Goal: Task Accomplishment & Management: Use online tool/utility

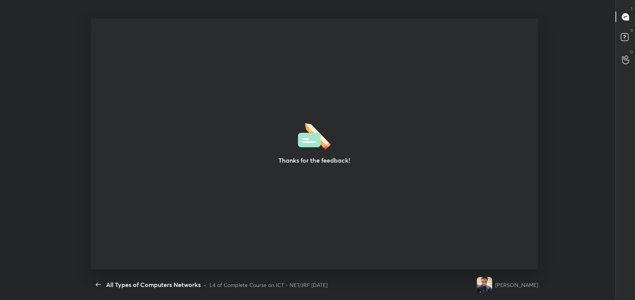
scroll to position [2, 0]
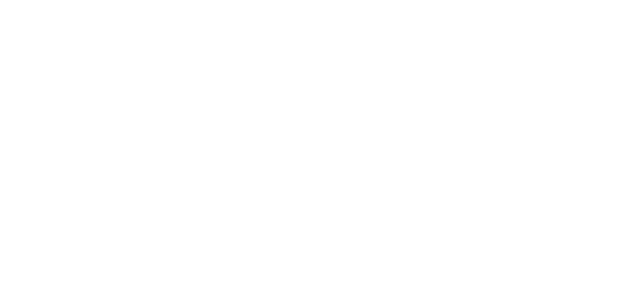
type textarea "x"
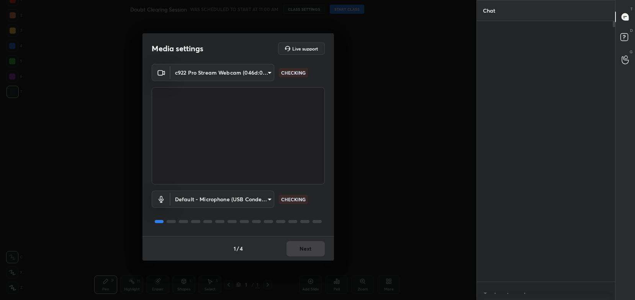
scroll to position [2, 2]
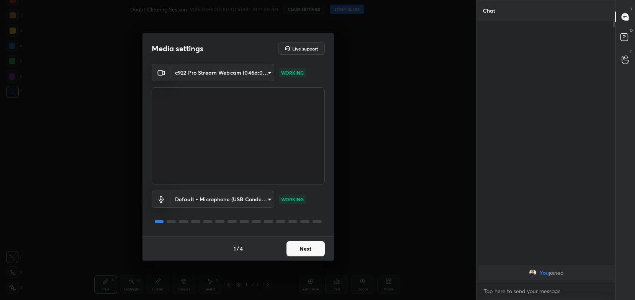
click at [304, 251] on button "Next" at bounding box center [306, 248] width 38 height 15
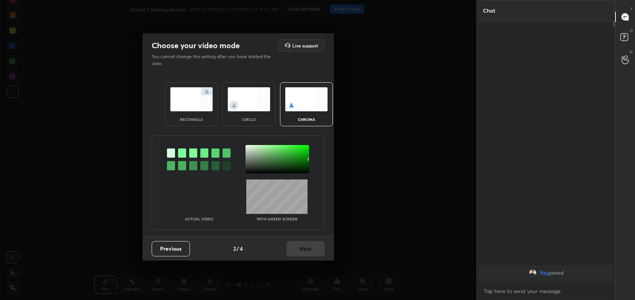
click at [188, 107] on img at bounding box center [191, 99] width 43 height 24
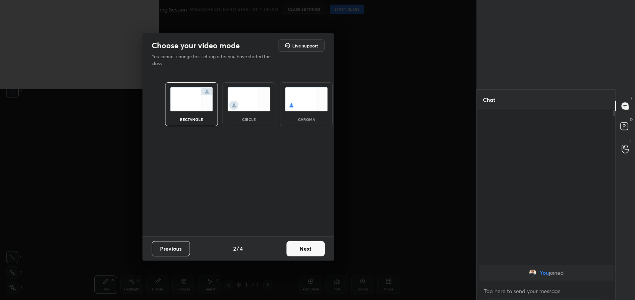
scroll to position [106, 136]
click at [306, 251] on button "Next" at bounding box center [306, 248] width 38 height 15
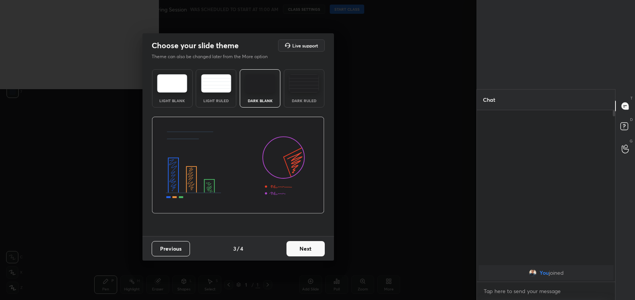
click at [321, 251] on button "Next" at bounding box center [306, 248] width 38 height 15
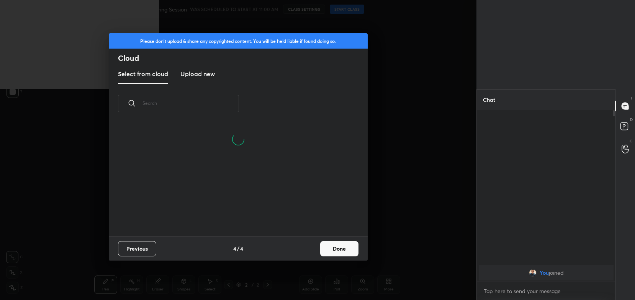
click at [331, 251] on button "Done" at bounding box center [339, 248] width 38 height 15
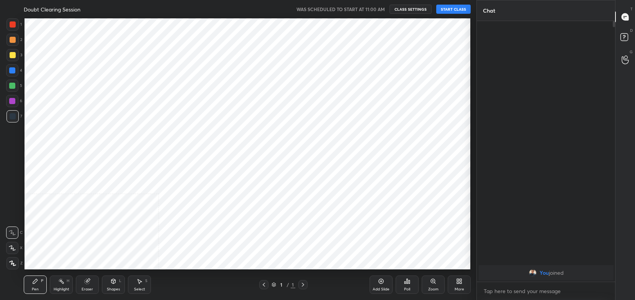
scroll to position [38057, 37863]
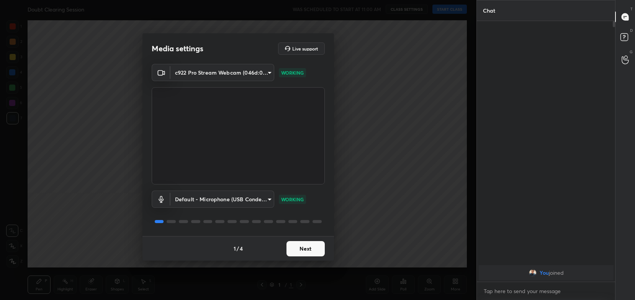
click at [303, 244] on button "Next" at bounding box center [306, 248] width 38 height 15
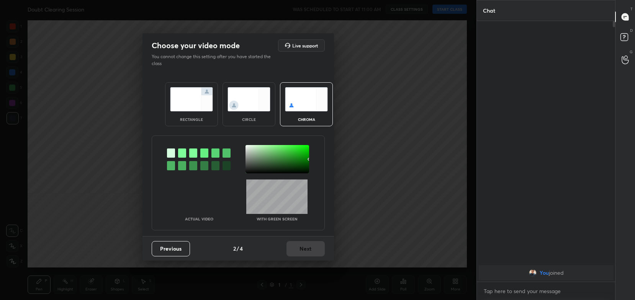
click at [202, 96] on img at bounding box center [191, 99] width 43 height 24
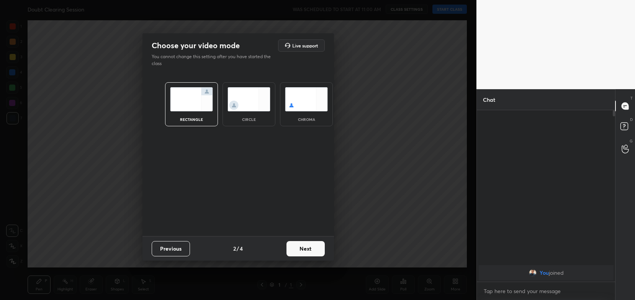
scroll to position [106, 136]
click at [315, 253] on button "Next" at bounding box center [306, 248] width 38 height 15
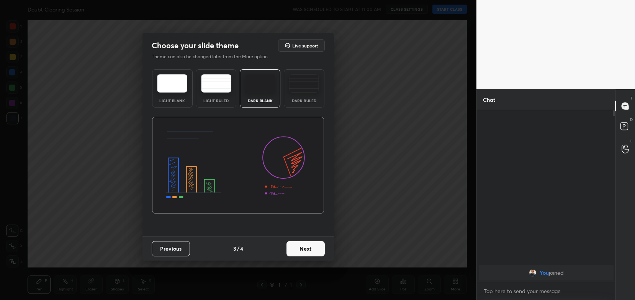
click at [321, 253] on button "Next" at bounding box center [306, 248] width 38 height 15
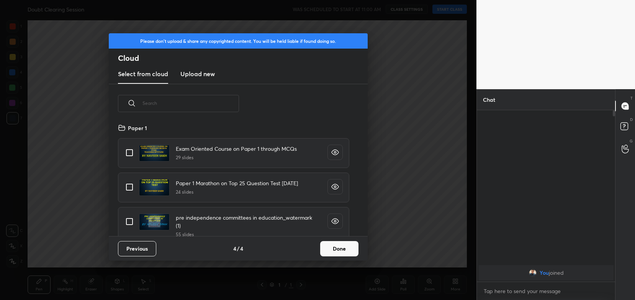
scroll to position [113, 246]
click at [344, 250] on button "Done" at bounding box center [339, 248] width 38 height 15
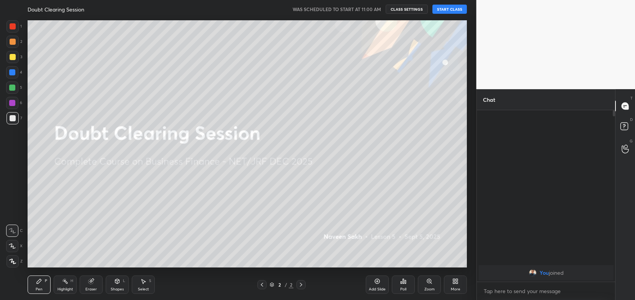
click at [407, 10] on button "CLASS SETTINGS" at bounding box center [407, 9] width 42 height 9
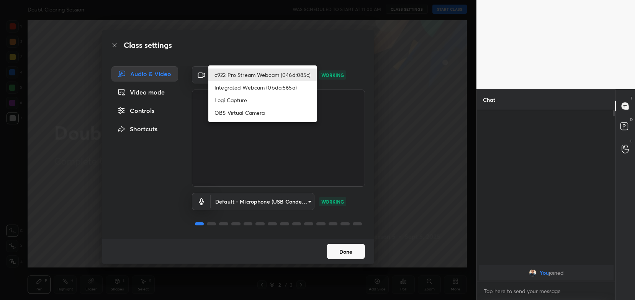
click at [282, 77] on body "1 2 3 4 5 6 7 C X Z C X Z E E Erase all H H Doubt Clearing Session WAS SCHEDULE…" at bounding box center [317, 150] width 635 height 300
click at [274, 103] on li "Logi Capture" at bounding box center [262, 100] width 108 height 13
type input "0dce2dd63d171a659f4dbfea70db931e615001e7f7c09c70fc8821cc7e67f842"
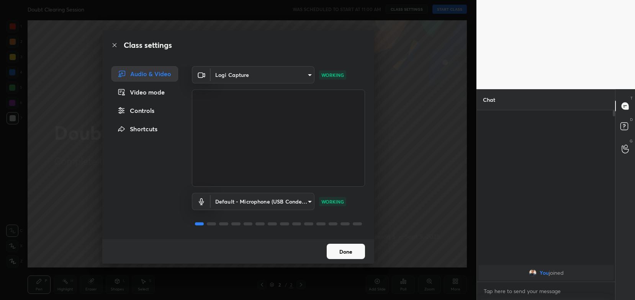
click at [347, 251] on button "Done" at bounding box center [346, 251] width 38 height 15
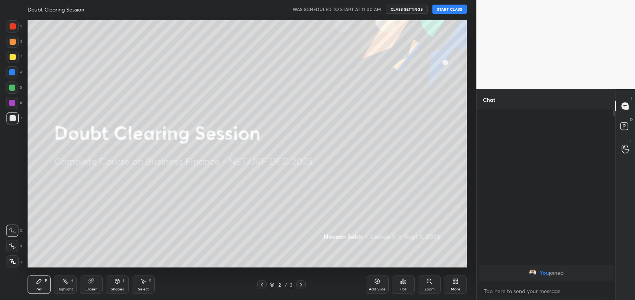
click at [446, 12] on button "START CLASS" at bounding box center [450, 9] width 34 height 9
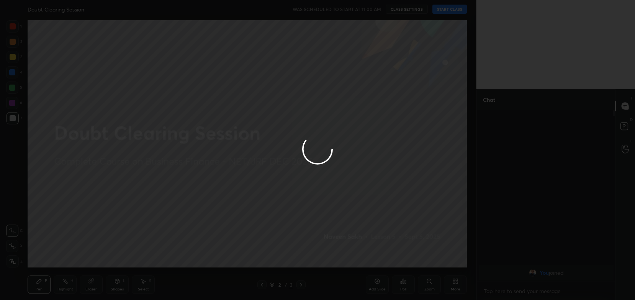
type textarea "x"
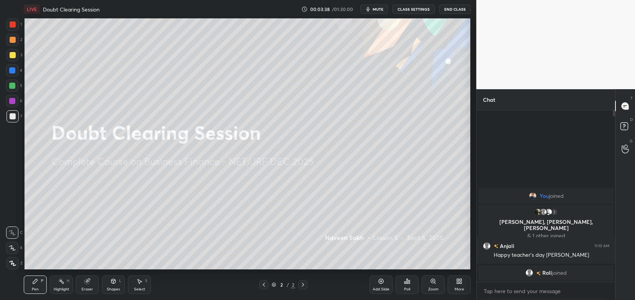
scroll to position [38057, 37863]
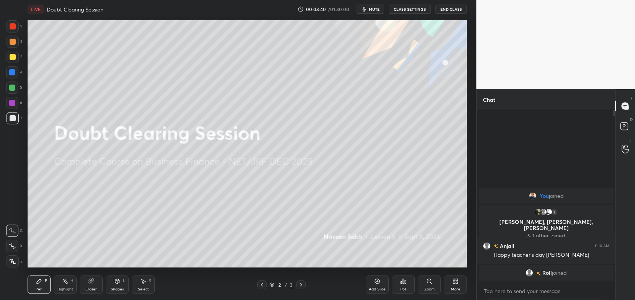
click at [410, 8] on button "CLASS SETTINGS" at bounding box center [410, 9] width 42 height 9
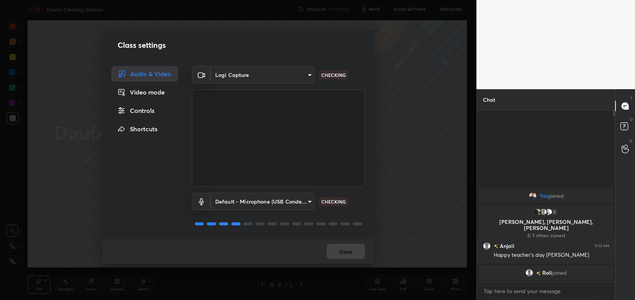
click at [289, 71] on body "1 2 3 4 5 6 7 C X Z C X Z E E Erase all H H LIVE Doubt Clearing Session 00:03:4…" at bounding box center [317, 150] width 635 height 300
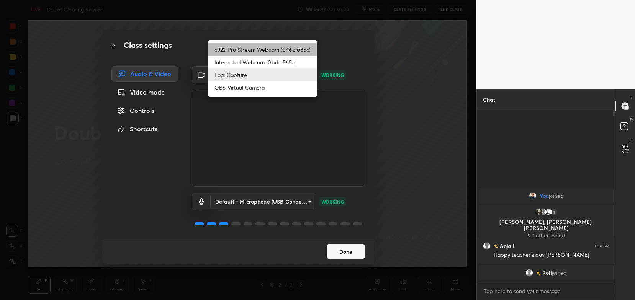
click at [297, 48] on li "c922 Pro Stream Webcam (046d:085c)" at bounding box center [262, 49] width 108 height 13
type input "54468e0a0dcfccf1994057bffcdd7b820cc8d0b5c40f8120801f482969bffc57"
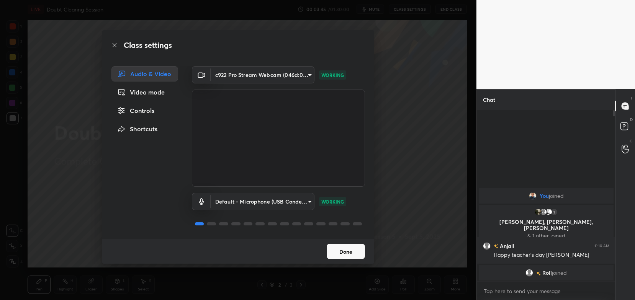
click at [346, 249] on button "Done" at bounding box center [346, 251] width 38 height 15
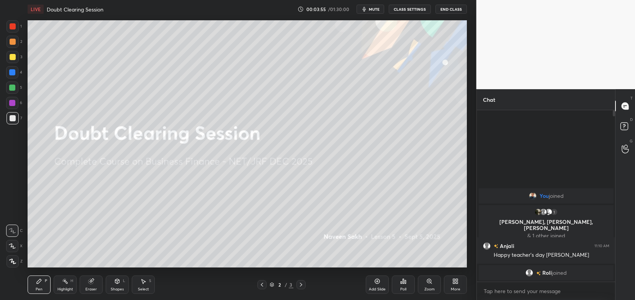
click at [455, 286] on div "More" at bounding box center [455, 285] width 23 height 18
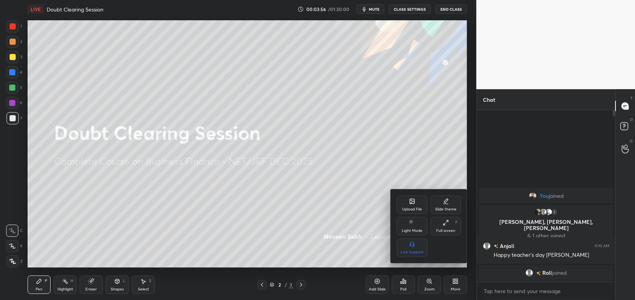
click at [414, 208] on div "Upload File" at bounding box center [412, 210] width 20 height 4
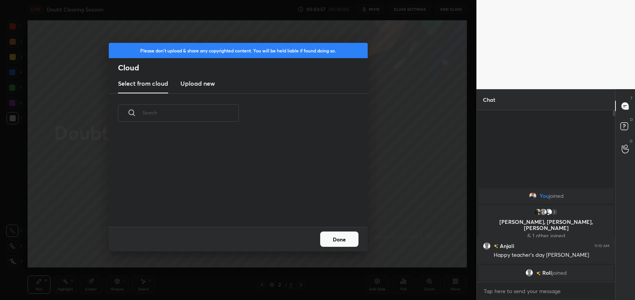
scroll to position [95, 246]
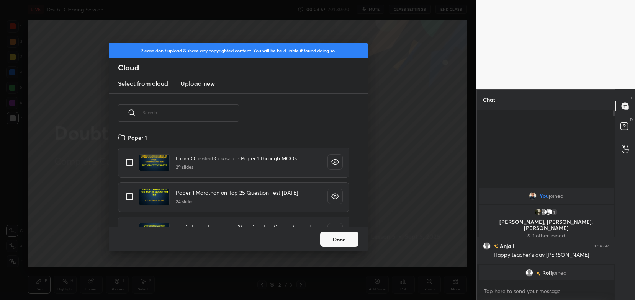
click at [198, 85] on h3 "Upload new" at bounding box center [197, 83] width 34 height 9
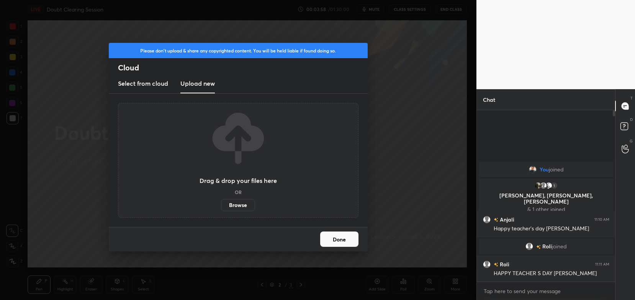
click at [248, 205] on label "Browse" at bounding box center [238, 205] width 34 height 12
click at [221, 205] on input "Browse" at bounding box center [221, 205] width 0 height 12
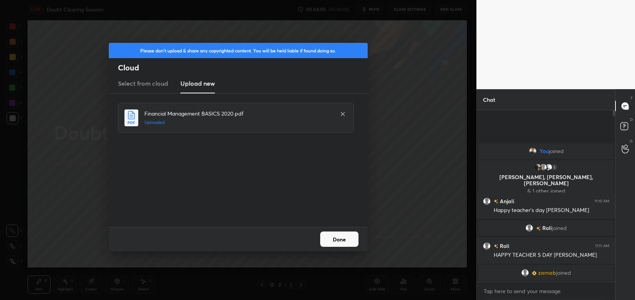
click at [342, 239] on button "Done" at bounding box center [339, 239] width 38 height 15
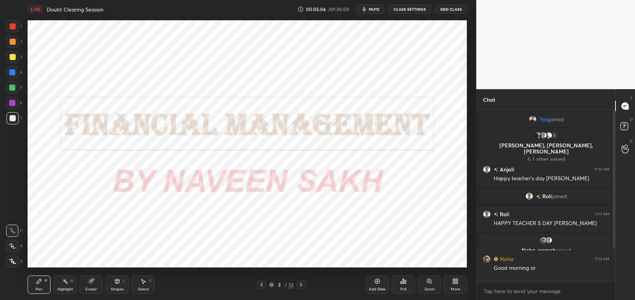
click at [13, 31] on div at bounding box center [13, 26] width 12 height 12
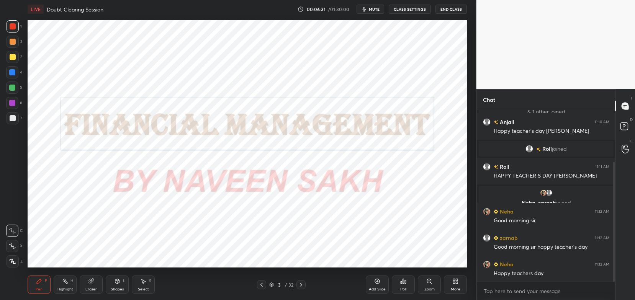
scroll to position [74, 0]
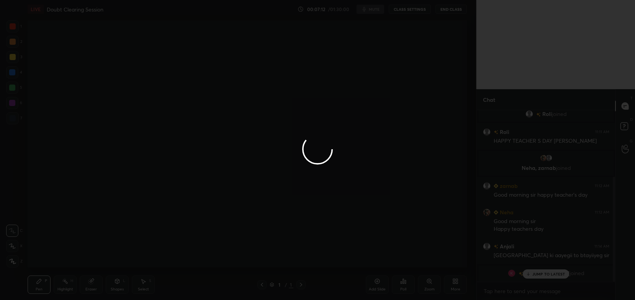
scroll to position [109, 0]
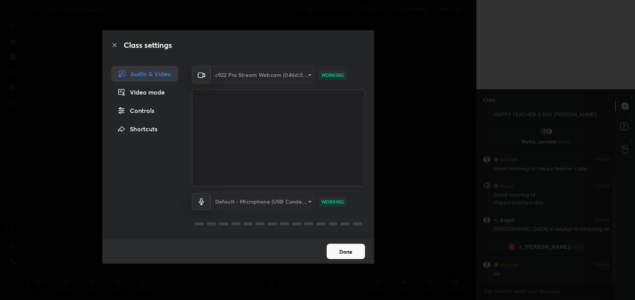
click at [305, 74] on div "c922 Pro Stream Webcam (046d:085c)" at bounding box center [263, 74] width 104 height 17
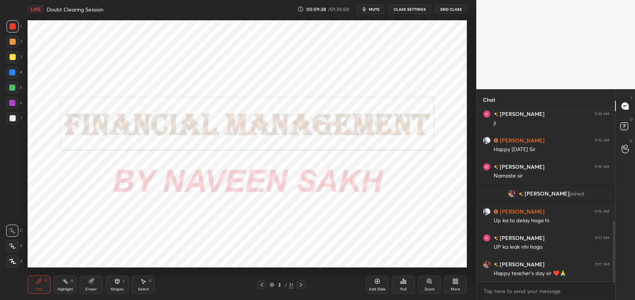
scroll to position [339, 0]
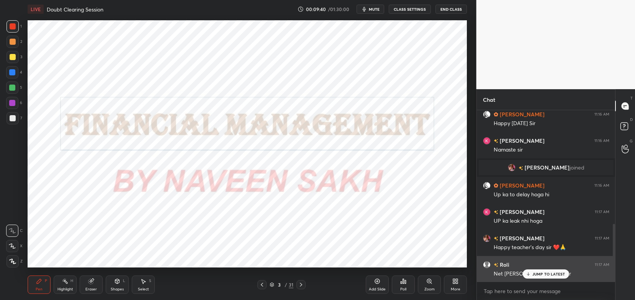
click at [536, 276] on p "JUMP TO LATEST" at bounding box center [548, 274] width 33 height 5
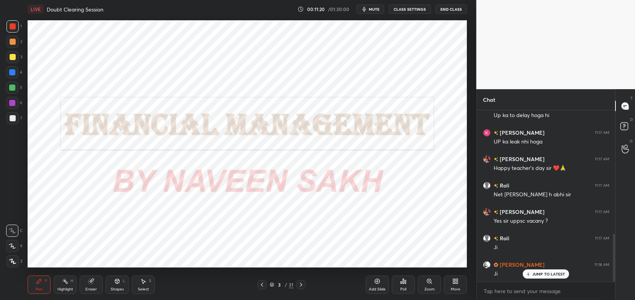
scroll to position [444, 0]
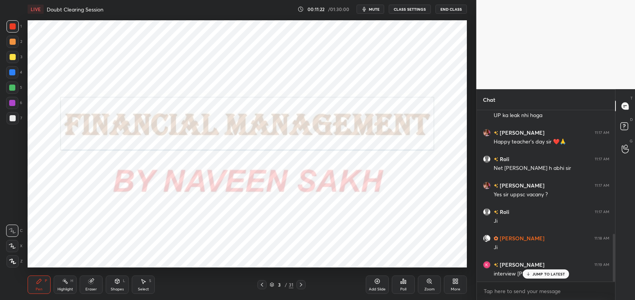
click at [539, 279] on div "JUMP TO LATEST" at bounding box center [546, 274] width 46 height 9
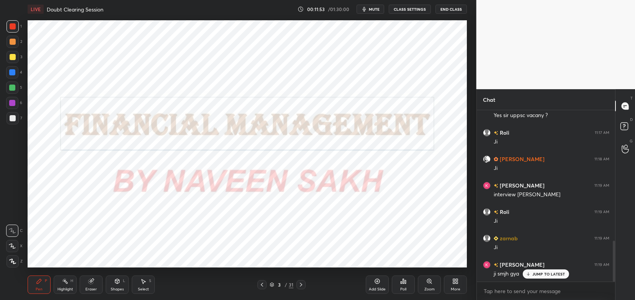
scroll to position [550, 0]
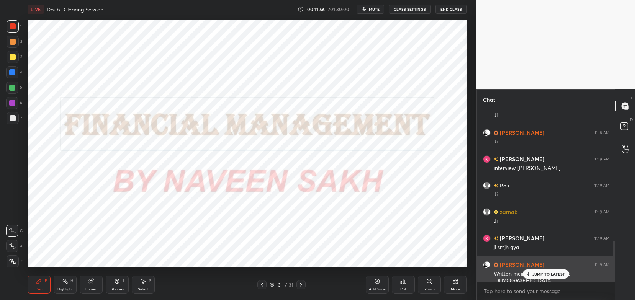
click at [536, 275] on p "JUMP TO LATEST" at bounding box center [548, 274] width 33 height 5
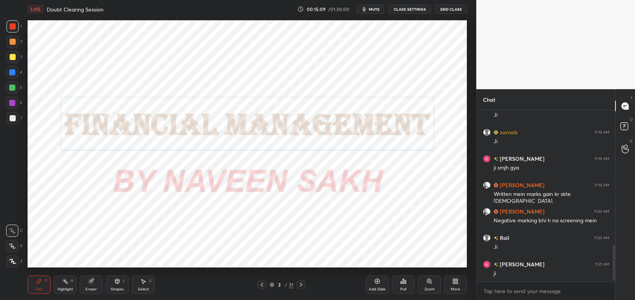
scroll to position [656, 0]
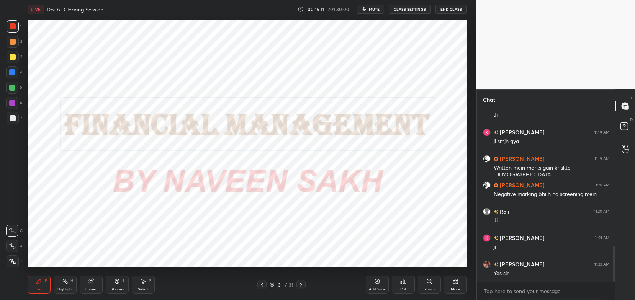
click at [270, 285] on icon at bounding box center [272, 285] width 5 height 5
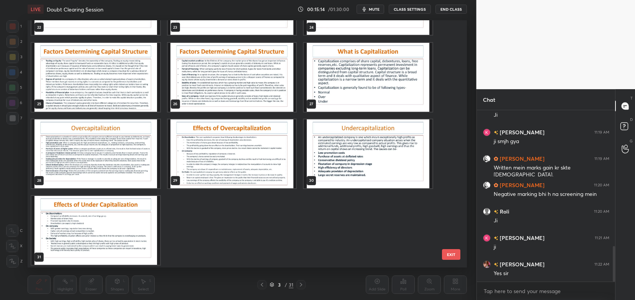
scroll to position [596, 0]
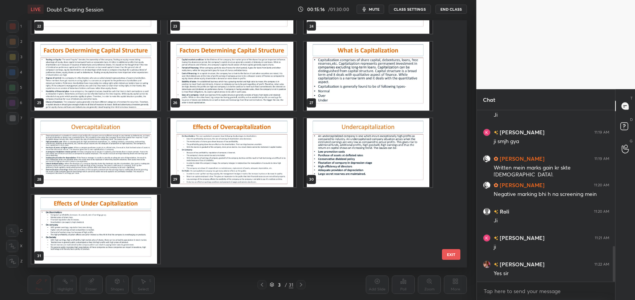
click at [111, 239] on img "grid" at bounding box center [95, 229] width 129 height 69
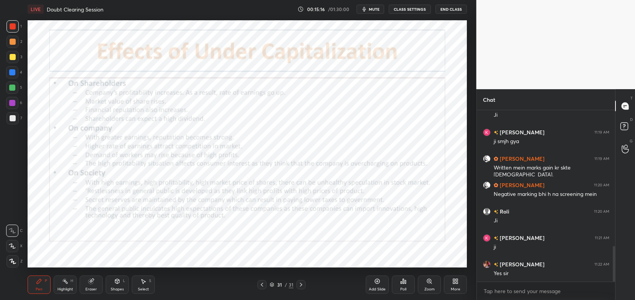
click at [111, 239] on img "grid" at bounding box center [95, 229] width 129 height 69
click at [381, 286] on div "Add Slide" at bounding box center [377, 285] width 23 height 18
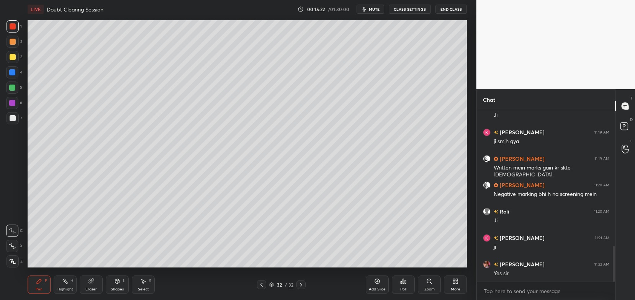
click at [460, 285] on div "More" at bounding box center [455, 285] width 23 height 18
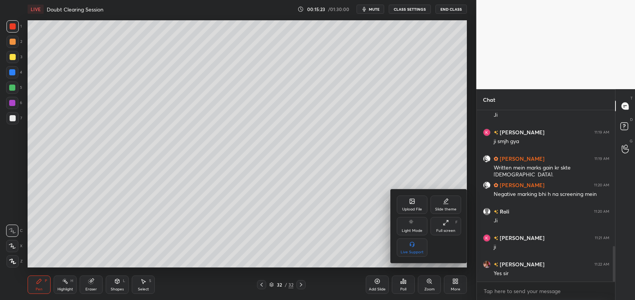
click at [410, 210] on div "Upload File" at bounding box center [412, 210] width 20 height 4
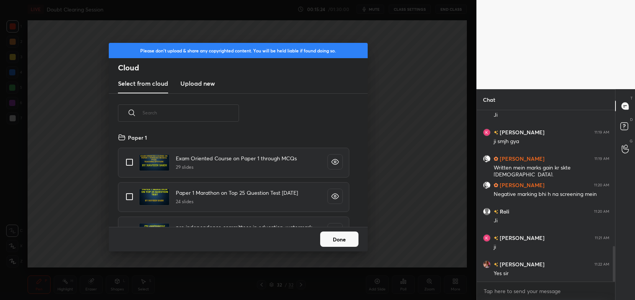
scroll to position [95, 246]
click at [206, 85] on h3 "Upload new" at bounding box center [197, 83] width 34 height 9
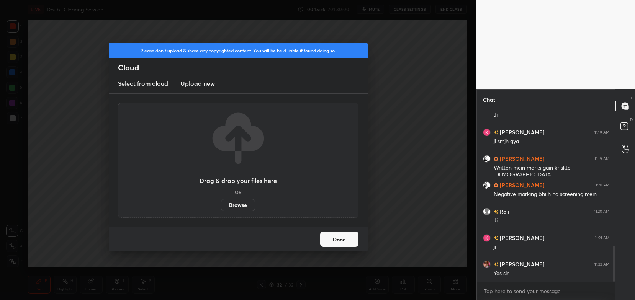
click at [231, 205] on label "Browse" at bounding box center [238, 205] width 34 height 12
click at [221, 205] on input "Browse" at bounding box center [221, 205] width 0 height 12
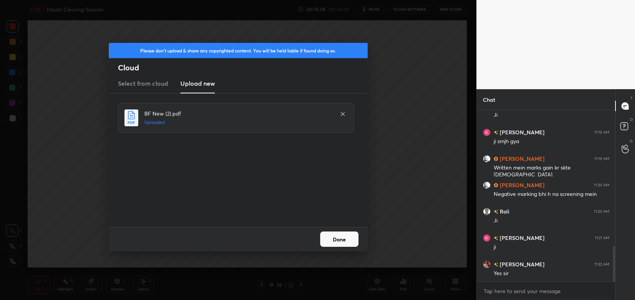
click at [337, 238] on button "Done" at bounding box center [339, 239] width 38 height 15
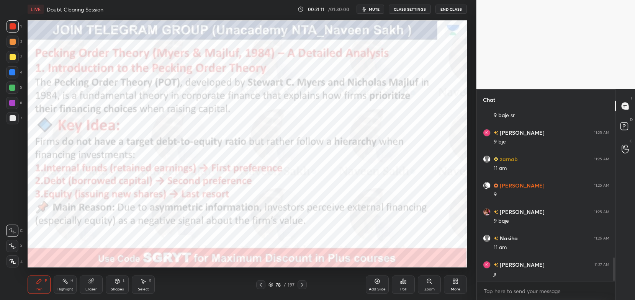
scroll to position [1086, 0]
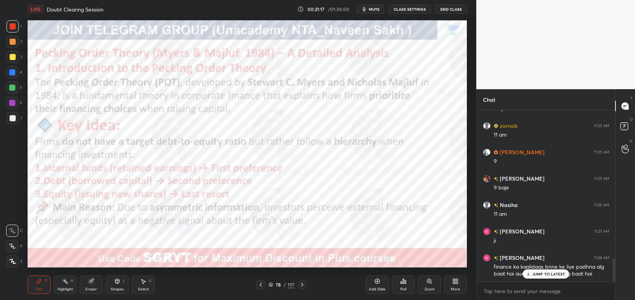
click at [536, 272] on p "JUMP TO LATEST" at bounding box center [548, 274] width 33 height 5
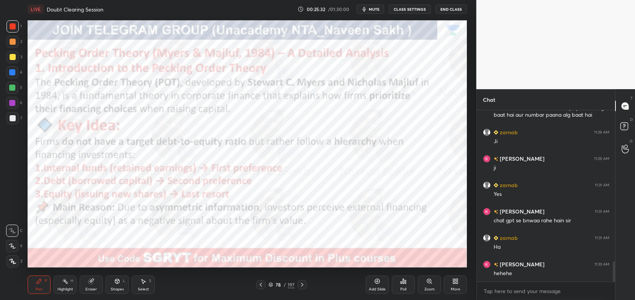
scroll to position [1271, 0]
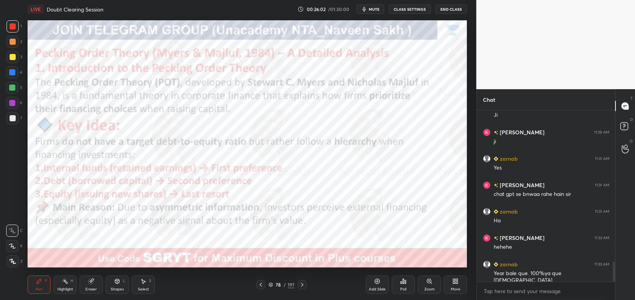
click at [92, 285] on div "Eraser" at bounding box center [91, 285] width 23 height 18
click at [17, 262] on span "Erase all" at bounding box center [12, 261] width 11 height 5
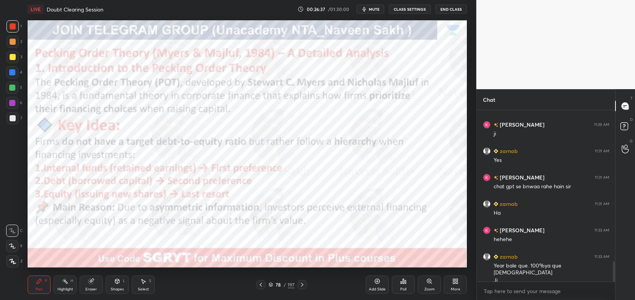
click at [303, 284] on icon at bounding box center [302, 285] width 6 height 6
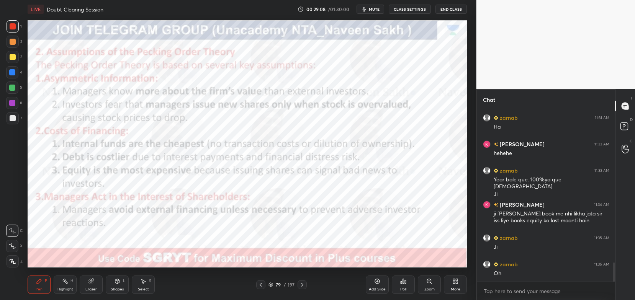
scroll to position [1391, 0]
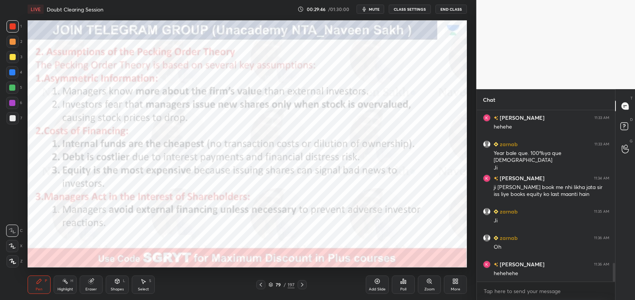
click at [91, 286] on div "Eraser" at bounding box center [91, 285] width 23 height 18
click at [11, 263] on span "Erase all" at bounding box center [12, 261] width 11 height 5
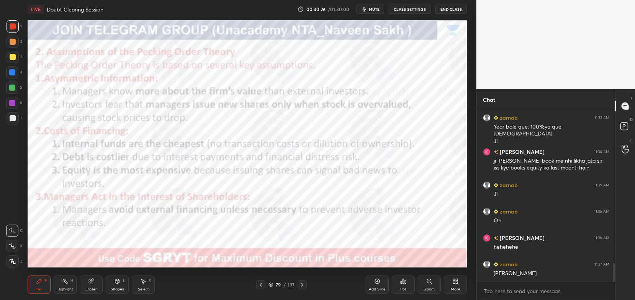
click at [302, 282] on div at bounding box center [302, 284] width 9 height 9
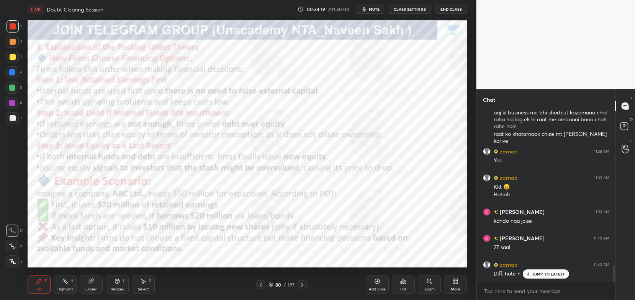
scroll to position [1632, 0]
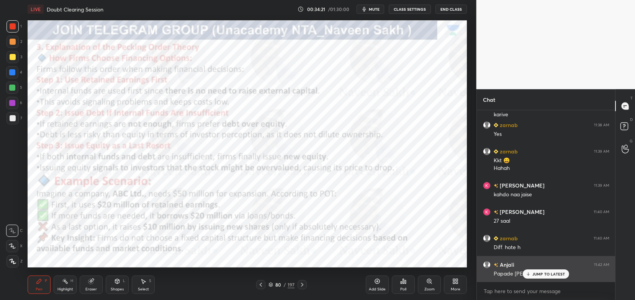
click at [537, 277] on div "JUMP TO LATEST" at bounding box center [546, 274] width 46 height 9
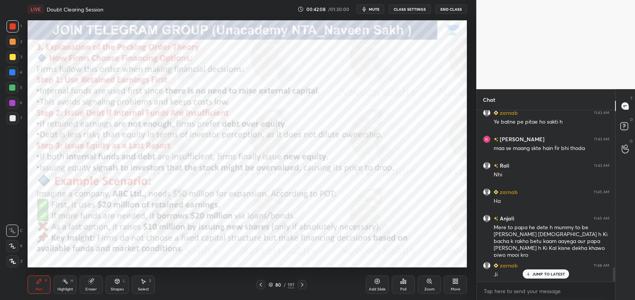
scroll to position [1917, 0]
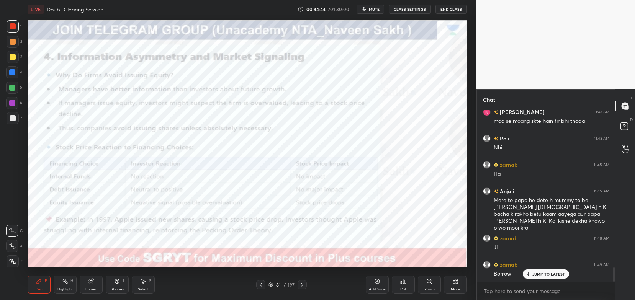
click at [529, 270] on div "JUMP TO LATEST" at bounding box center [546, 274] width 46 height 9
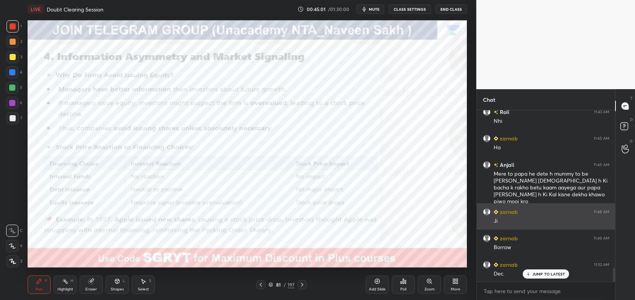
scroll to position [1969, 0]
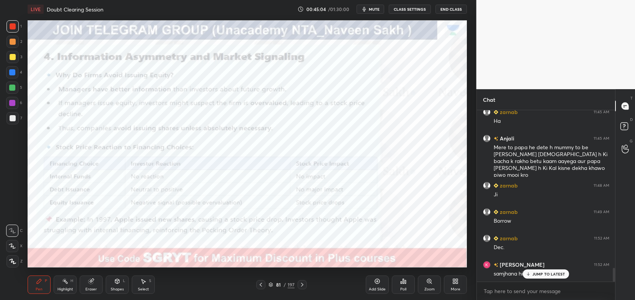
click at [550, 277] on p "JUMP TO LATEST" at bounding box center [548, 274] width 33 height 5
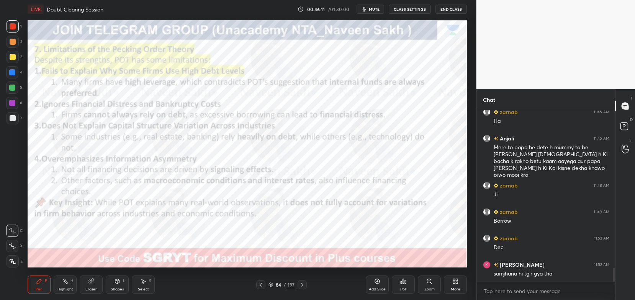
click at [97, 285] on div "Eraser" at bounding box center [91, 285] width 23 height 18
click at [7, 257] on div "Erase all" at bounding box center [12, 262] width 12 height 12
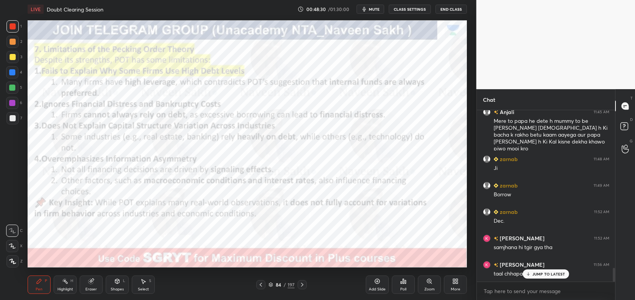
click at [535, 278] on div "JUMP TO LATEST" at bounding box center [546, 274] width 46 height 9
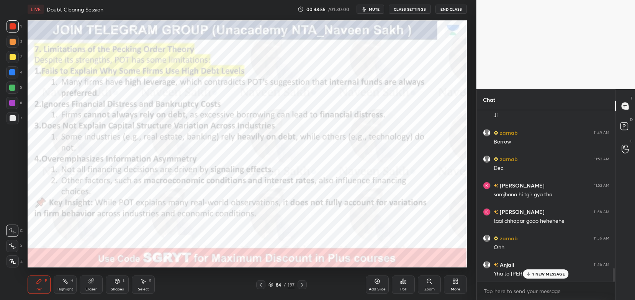
scroll to position [2075, 0]
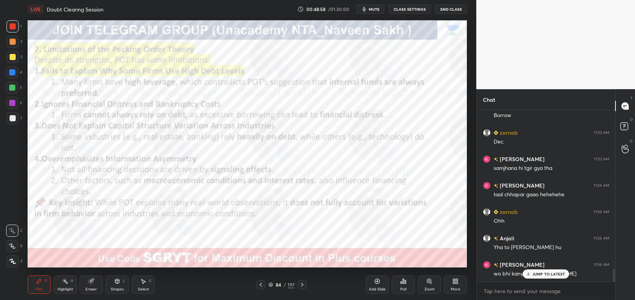
click at [537, 273] on p "JUMP TO LATEST" at bounding box center [548, 274] width 33 height 5
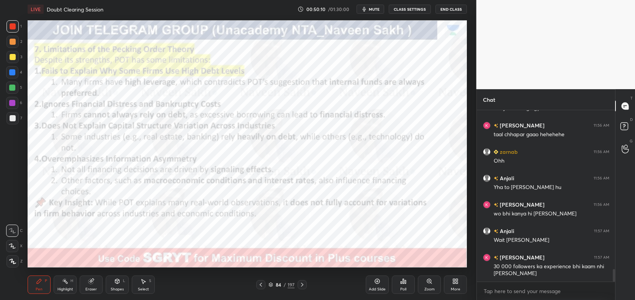
scroll to position [2143, 0]
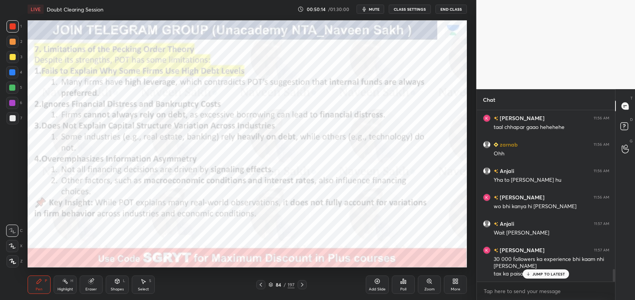
click at [549, 277] on div "JUMP TO LATEST" at bounding box center [546, 274] width 46 height 9
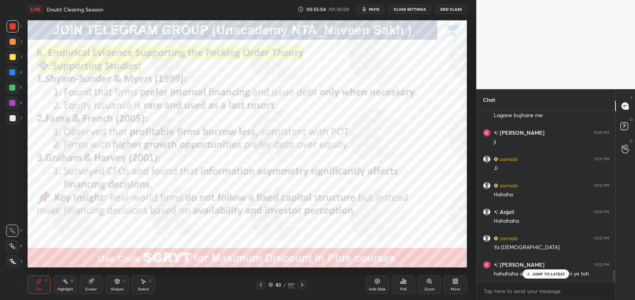
scroll to position [2486, 0]
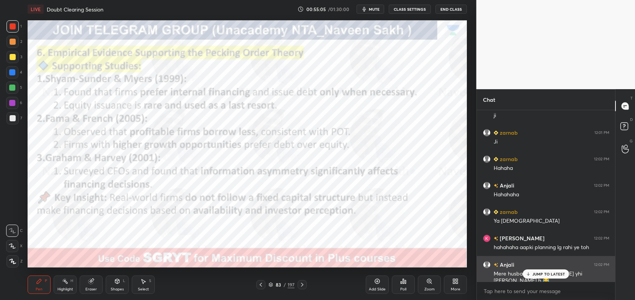
click at [545, 270] on div "JUMP TO LATEST" at bounding box center [546, 274] width 46 height 9
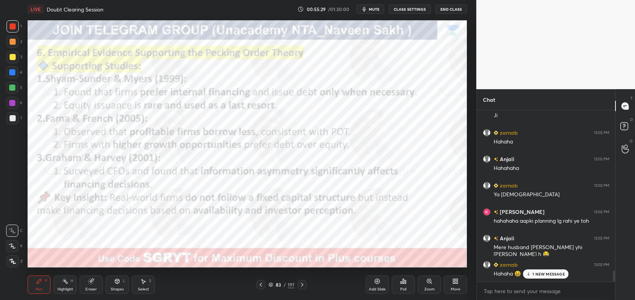
scroll to position [2539, 0]
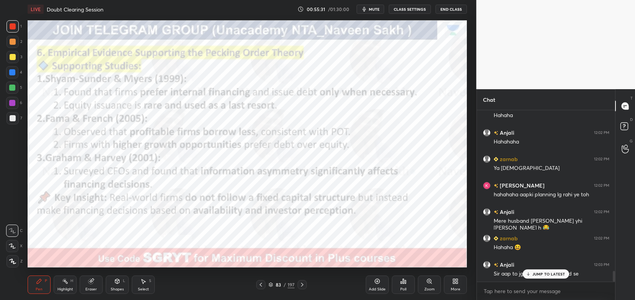
click at [538, 274] on p "JUMP TO LATEST" at bounding box center [548, 274] width 33 height 5
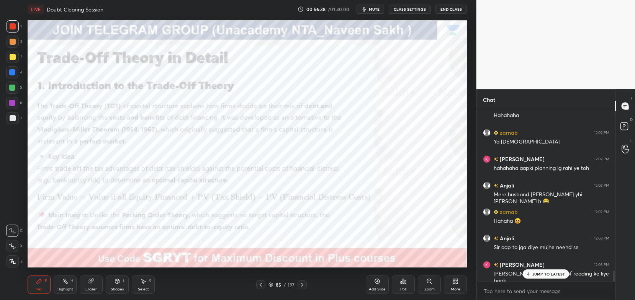
click at [554, 272] on p "JUMP TO LATEST" at bounding box center [548, 274] width 33 height 5
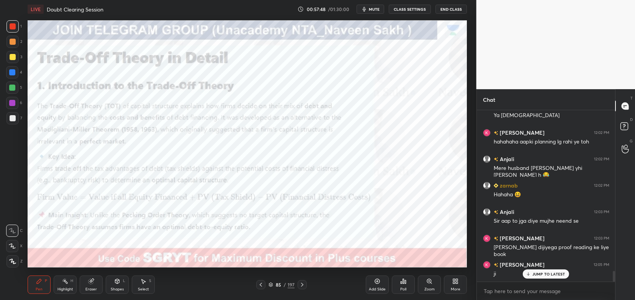
click at [93, 282] on icon at bounding box center [90, 281] width 5 height 5
click at [10, 263] on span "Erase all" at bounding box center [12, 261] width 11 height 5
click at [14, 249] on div at bounding box center [12, 246] width 12 height 12
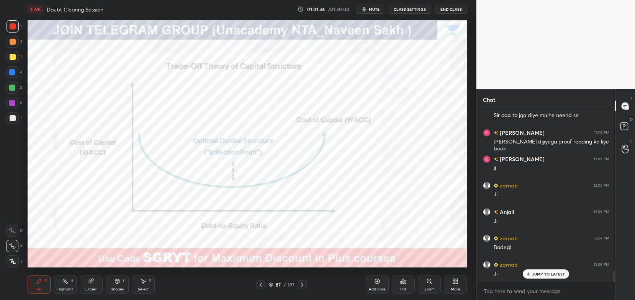
scroll to position [2724, 0]
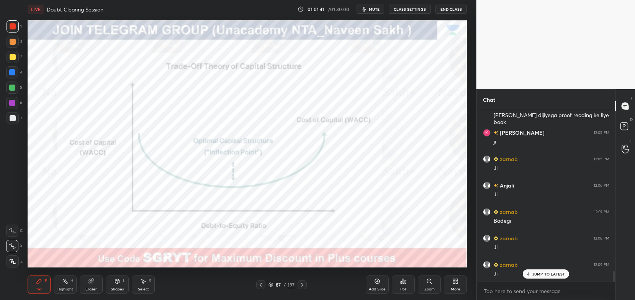
click at [86, 288] on div "Eraser" at bounding box center [90, 290] width 11 height 4
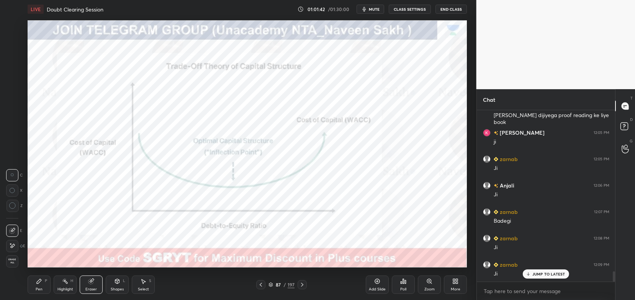
click at [7, 257] on div "Erase all" at bounding box center [12, 262] width 12 height 12
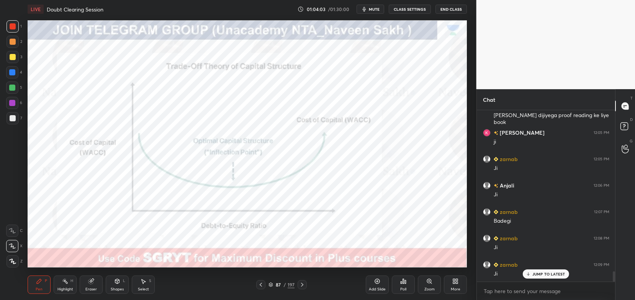
click at [93, 294] on div "Eraser" at bounding box center [91, 285] width 23 height 18
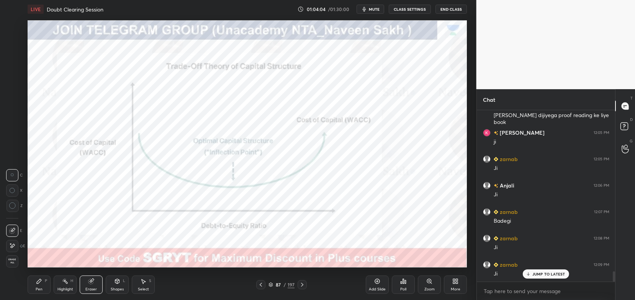
click at [16, 261] on span "Erase all" at bounding box center [12, 261] width 11 height 5
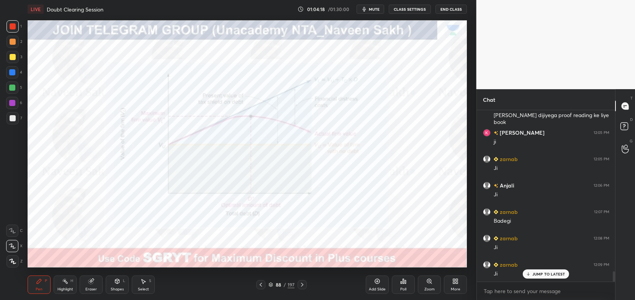
click at [431, 285] on div "Zoom" at bounding box center [429, 285] width 23 height 18
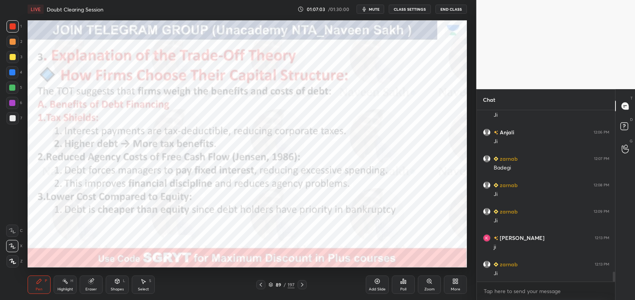
scroll to position [2796, 0]
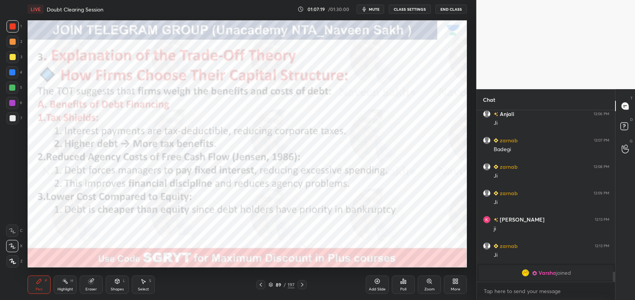
click at [301, 287] on icon at bounding box center [302, 285] width 2 height 4
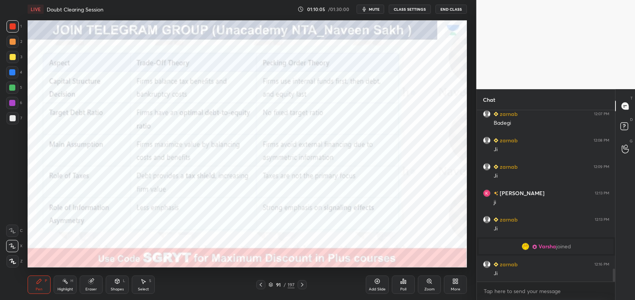
scroll to position [2110, 0]
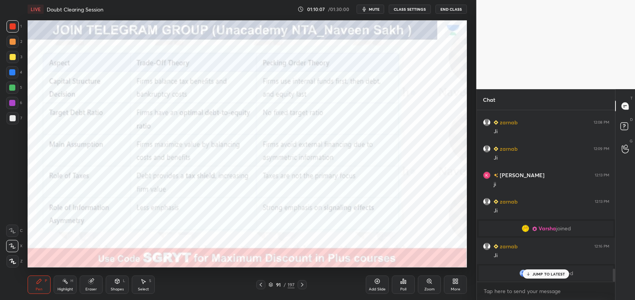
click at [547, 272] on p "JUMP TO LATEST" at bounding box center [548, 274] width 33 height 5
click at [534, 272] on div "grid" at bounding box center [533, 274] width 6 height 8
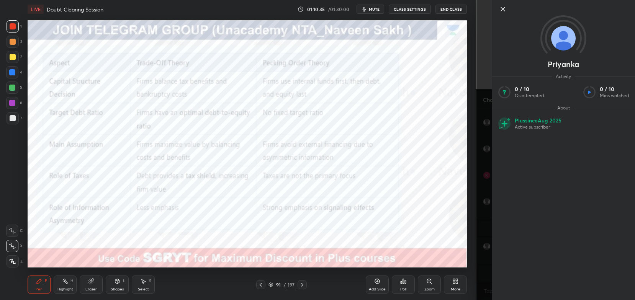
click at [468, 185] on div "Setting up your live class Poll for secs No correct answer Start poll" at bounding box center [248, 143] width 446 height 251
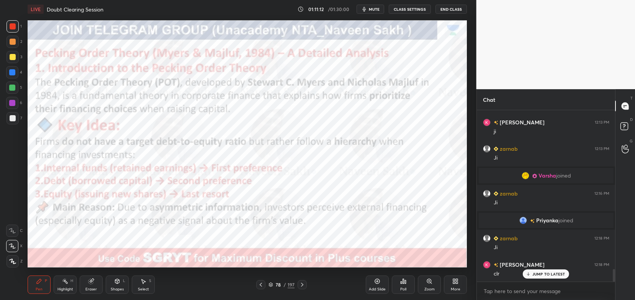
scroll to position [2167, 0]
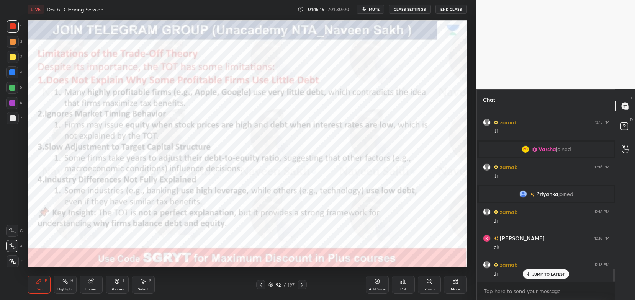
click at [538, 273] on p "JUMP TO LATEST" at bounding box center [548, 274] width 33 height 5
click at [375, 8] on span "mute" at bounding box center [374, 9] width 11 height 5
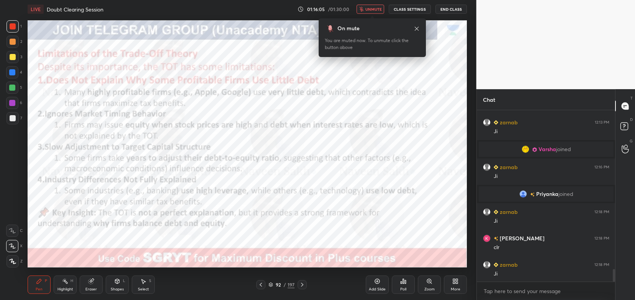
click at [371, 13] on button "unmute" at bounding box center [371, 9] width 28 height 9
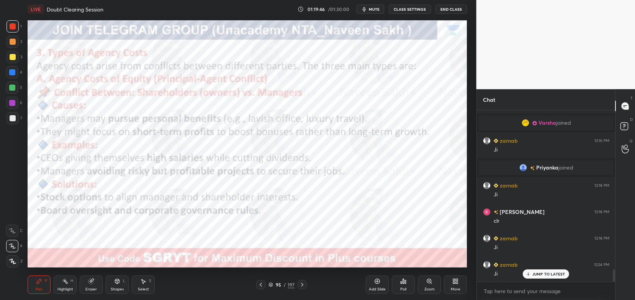
scroll to position [2220, 0]
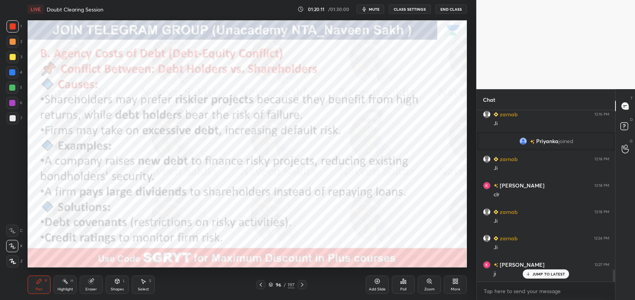
click at [258, 285] on icon at bounding box center [261, 285] width 6 height 6
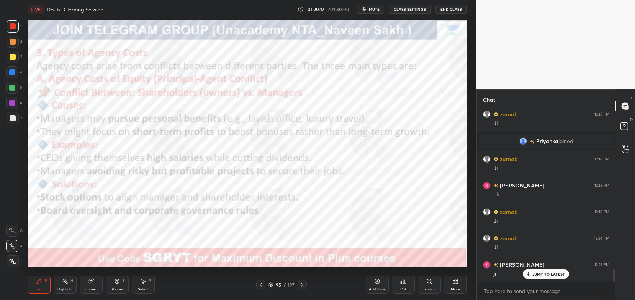
click at [299, 284] on icon at bounding box center [302, 285] width 6 height 6
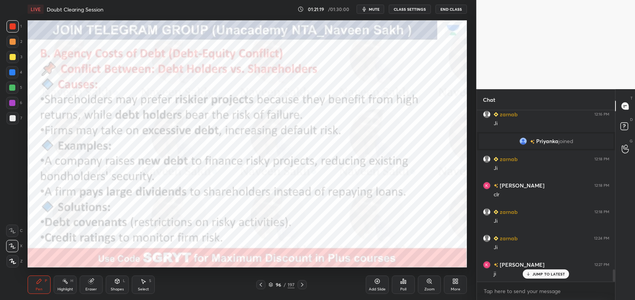
click at [304, 288] on icon at bounding box center [302, 285] width 6 height 6
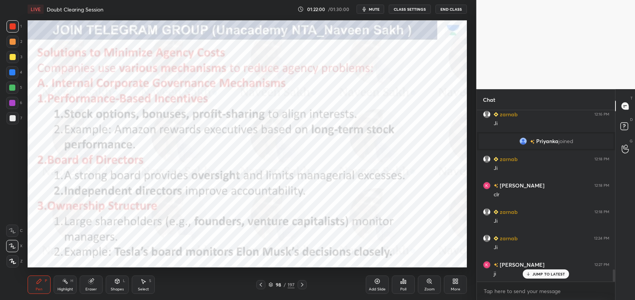
scroll to position [2246, 0]
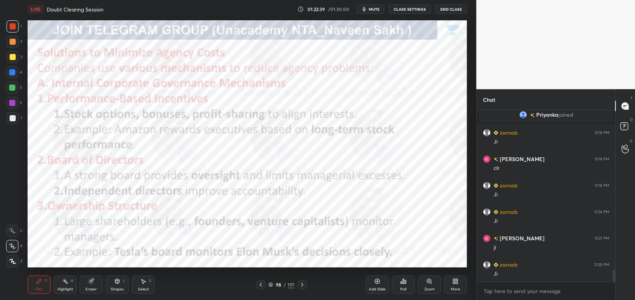
click at [272, 286] on icon at bounding box center [271, 285] width 5 height 5
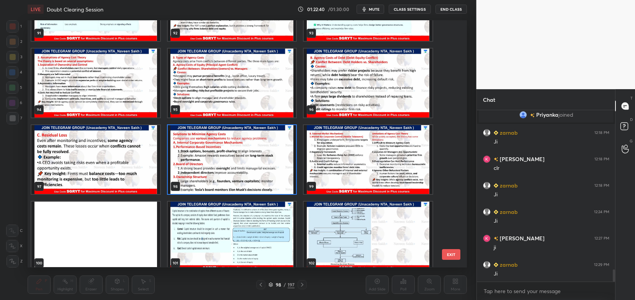
scroll to position [2372, 0]
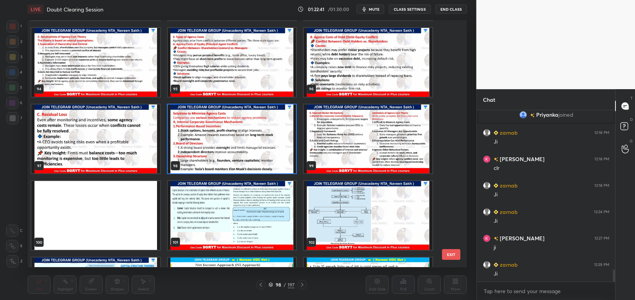
click at [346, 149] on img "grid" at bounding box center [368, 139] width 129 height 69
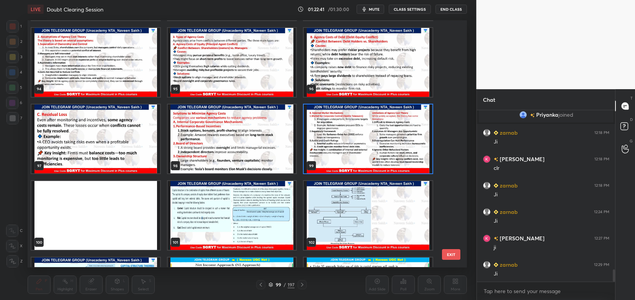
click at [347, 151] on img "grid" at bounding box center [368, 139] width 129 height 69
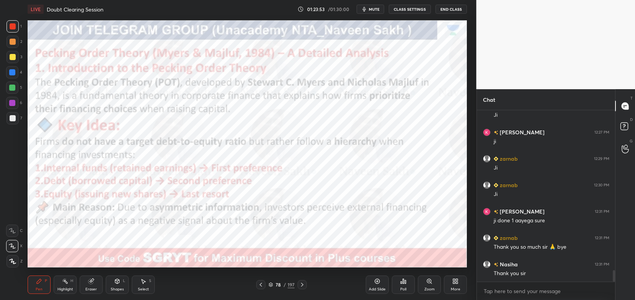
scroll to position [2379, 0]
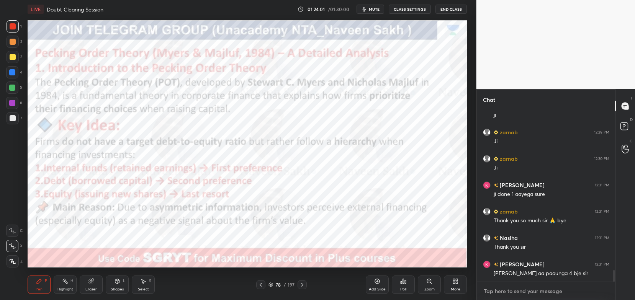
type textarea "x"
click at [511, 287] on textarea at bounding box center [546, 291] width 126 height 12
paste textarea "[URL][DOMAIN_NAME]"
type textarea "[URL][DOMAIN_NAME]"
type textarea "x"
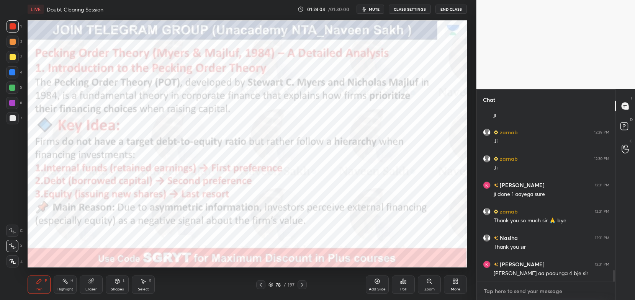
scroll to position [2422, 0]
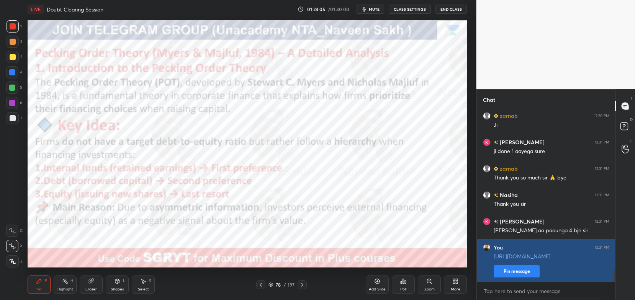
click at [527, 270] on button "Pin message" at bounding box center [517, 271] width 46 height 12
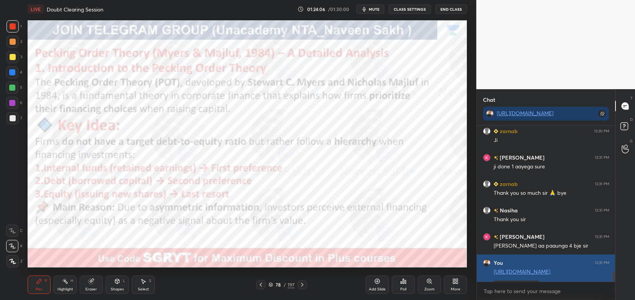
scroll to position [2, 2]
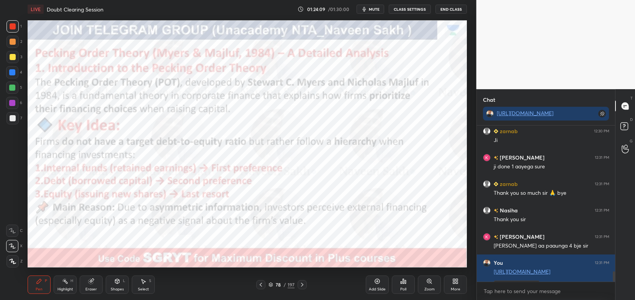
click at [446, 10] on button "End Class" at bounding box center [451, 9] width 31 height 9
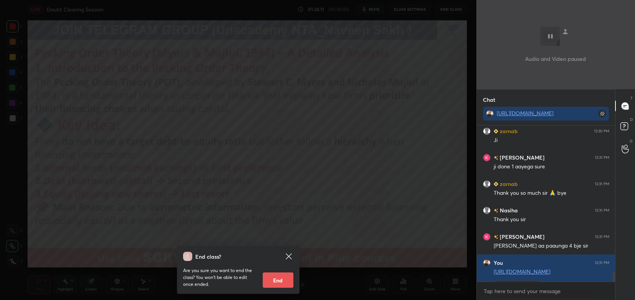
click at [284, 275] on button "End" at bounding box center [278, 280] width 31 height 15
type textarea "x"
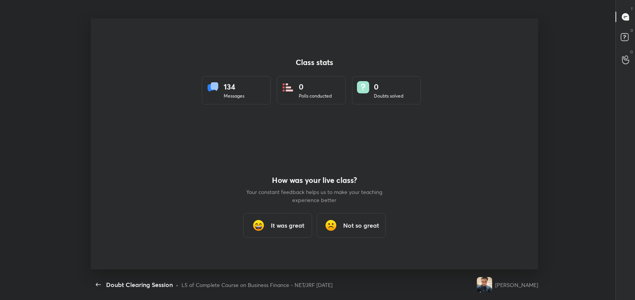
scroll to position [0, 0]
click at [271, 226] on h3 "It was great" at bounding box center [288, 225] width 34 height 9
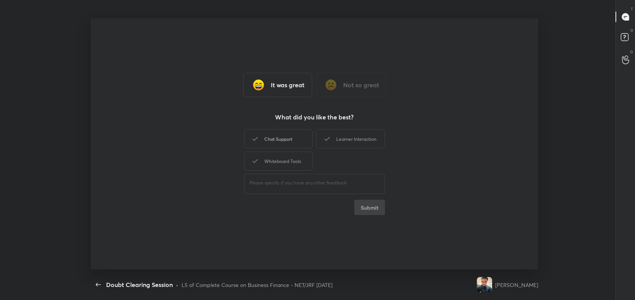
click at [277, 143] on div "Chat Support" at bounding box center [278, 138] width 69 height 19
click at [275, 166] on div "Whiteboard Tools" at bounding box center [278, 161] width 69 height 19
click at [337, 137] on div "Learner Interaction" at bounding box center [350, 138] width 69 height 19
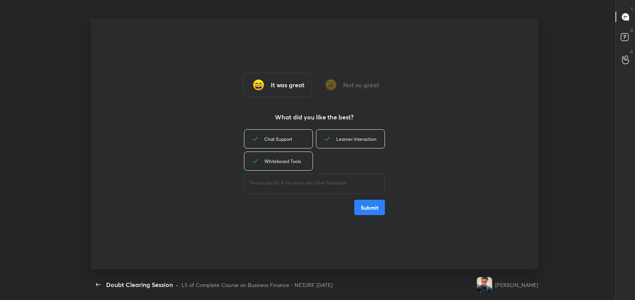
click at [374, 207] on button "Submit" at bounding box center [369, 207] width 31 height 15
